Goal: Transaction & Acquisition: Book appointment/travel/reservation

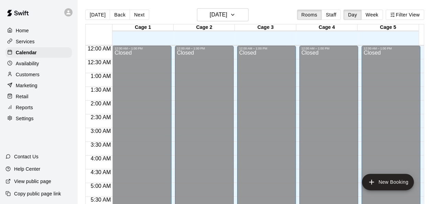
scroll to position [374, 0]
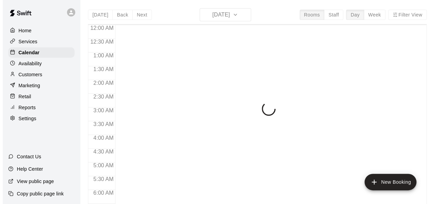
scroll to position [426, 0]
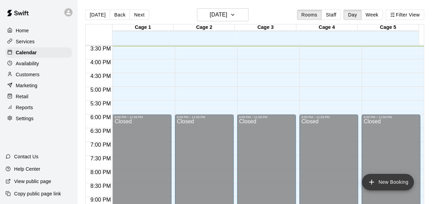
click at [385, 183] on button "New Booking" at bounding box center [387, 182] width 52 height 16
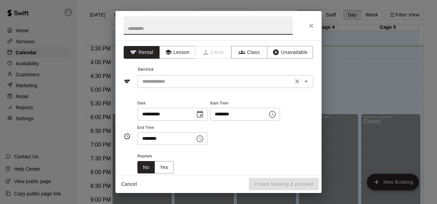
click at [203, 82] on input "text" at bounding box center [214, 81] width 151 height 9
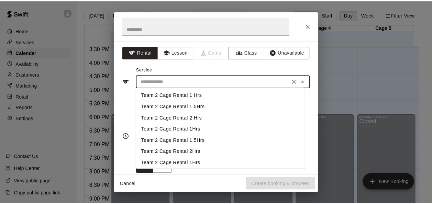
scroll to position [0, 0]
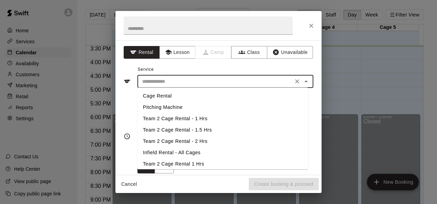
click at [310, 23] on icon "Close" at bounding box center [311, 25] width 7 height 7
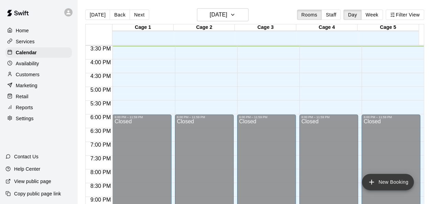
click at [382, 185] on button "New Booking" at bounding box center [387, 182] width 52 height 16
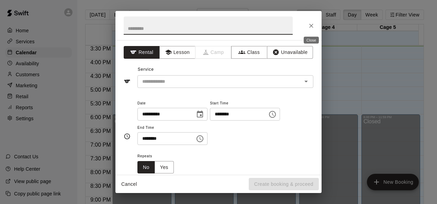
click at [310, 25] on icon "Close" at bounding box center [311, 25] width 7 height 7
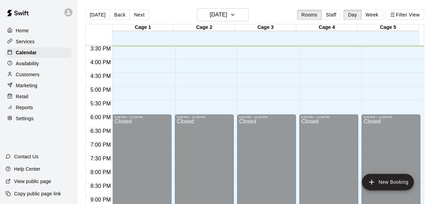
click at [36, 28] on div "Home" at bounding box center [38, 30] width 66 height 10
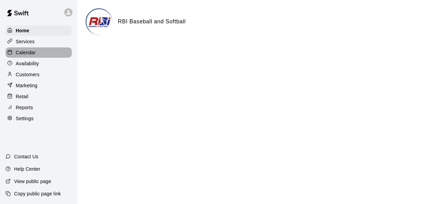
click at [36, 56] on div "Calendar" at bounding box center [38, 52] width 66 height 10
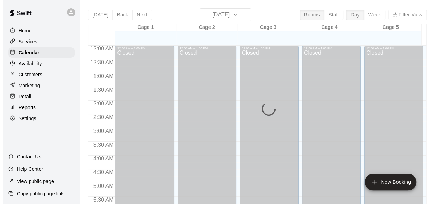
scroll to position [426, 0]
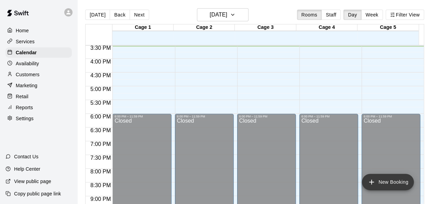
click at [368, 177] on button "New Booking" at bounding box center [387, 182] width 52 height 16
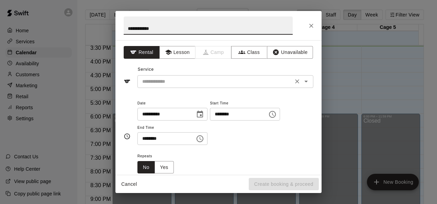
type input "**********"
click at [218, 83] on input "text" at bounding box center [214, 81] width 151 height 9
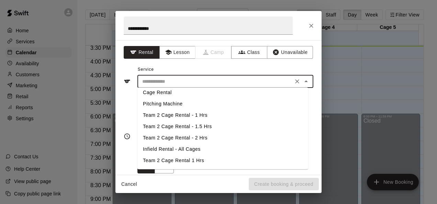
scroll to position [2, 0]
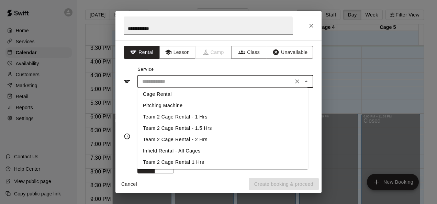
click at [175, 92] on li "Cage Rental" at bounding box center [222, 94] width 171 height 11
type input "**********"
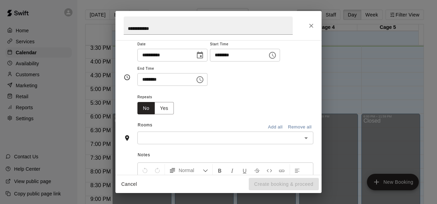
scroll to position [71, 0]
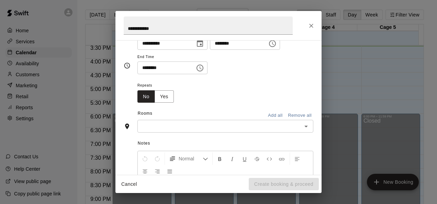
click at [244, 126] on input "text" at bounding box center [219, 126] width 160 height 9
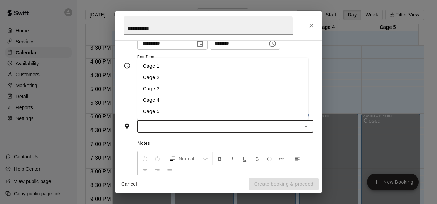
click at [200, 64] on li "Cage 1" at bounding box center [222, 65] width 171 height 11
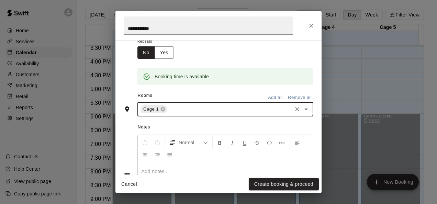
scroll to position [166, 0]
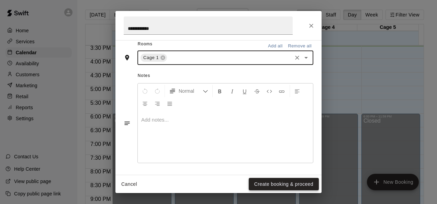
click at [297, 185] on button "Create booking & proceed" at bounding box center [284, 184] width 70 height 13
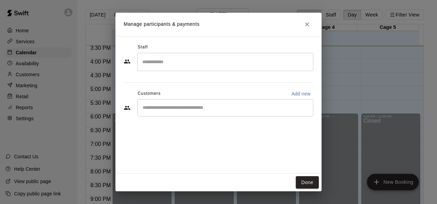
click at [188, 61] on input "Search staff" at bounding box center [225, 62] width 170 height 12
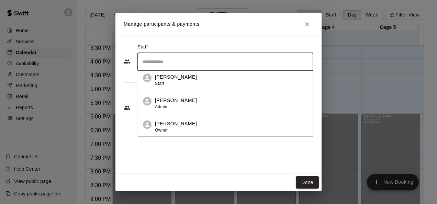
scroll to position [0, 0]
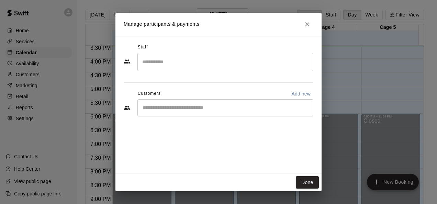
click at [226, 147] on div "Staff ​ Customers Add new ​" at bounding box center [218, 104] width 206 height 137
click at [191, 106] on input "Start typing to search customers..." at bounding box center [225, 107] width 170 height 7
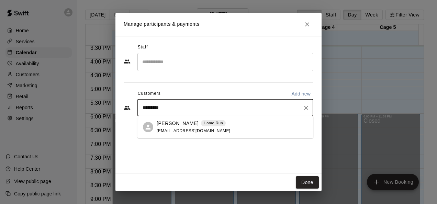
type input "**********"
click at [172, 129] on span "clintperkins78@yahoo.com" at bounding box center [194, 130] width 74 height 5
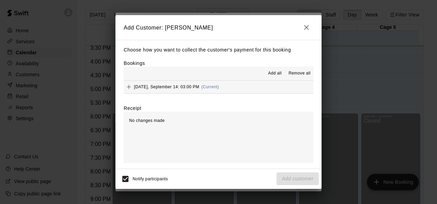
click at [164, 89] on span "Sunday, September 14: 03:00 PM" at bounding box center [166, 86] width 65 height 5
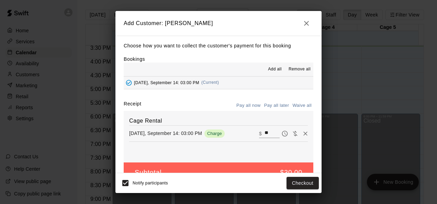
scroll to position [16, 0]
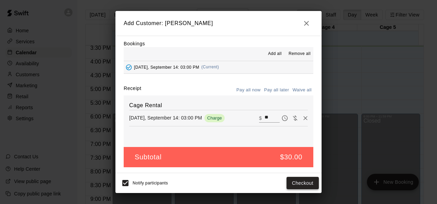
click at [303, 184] on button "Checkout" at bounding box center [302, 183] width 32 height 13
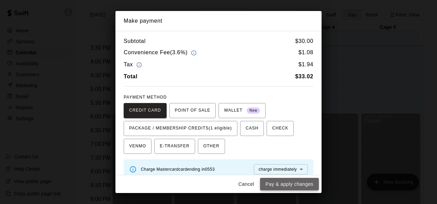
click at [298, 185] on button "Pay & apply changes" at bounding box center [289, 184] width 59 height 13
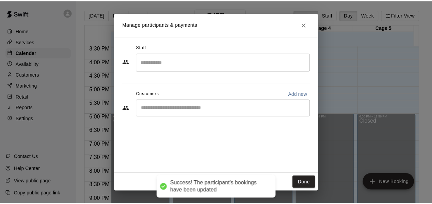
scroll to position [0, 0]
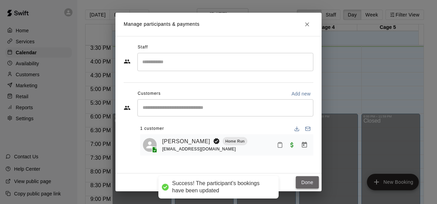
click at [317, 179] on button "Done" at bounding box center [307, 182] width 23 height 13
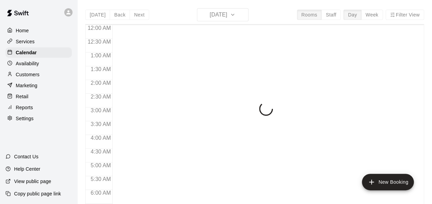
scroll to position [427, 0]
